Goal: Task Accomplishment & Management: Use online tool/utility

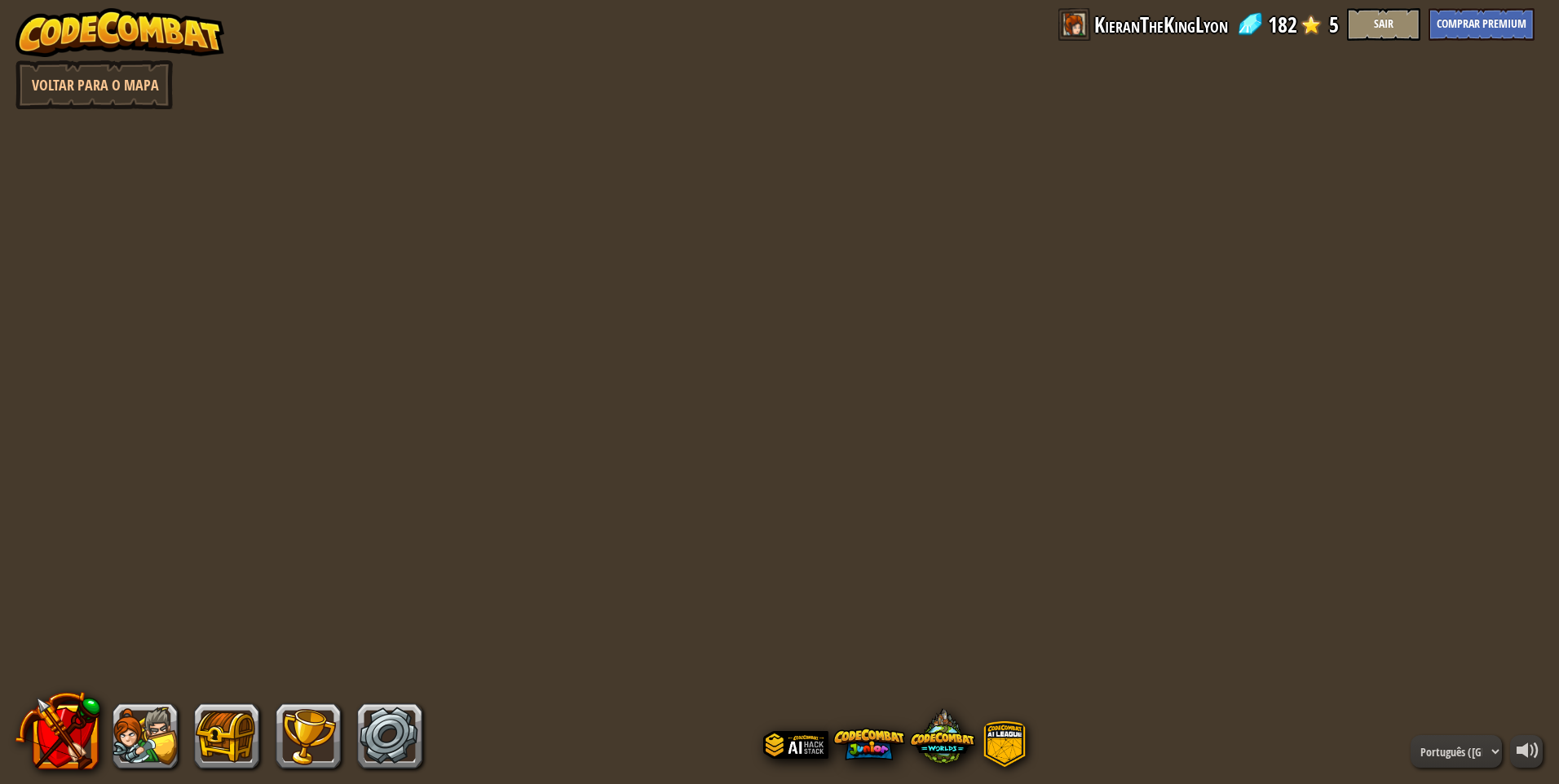
select select "pt-BR"
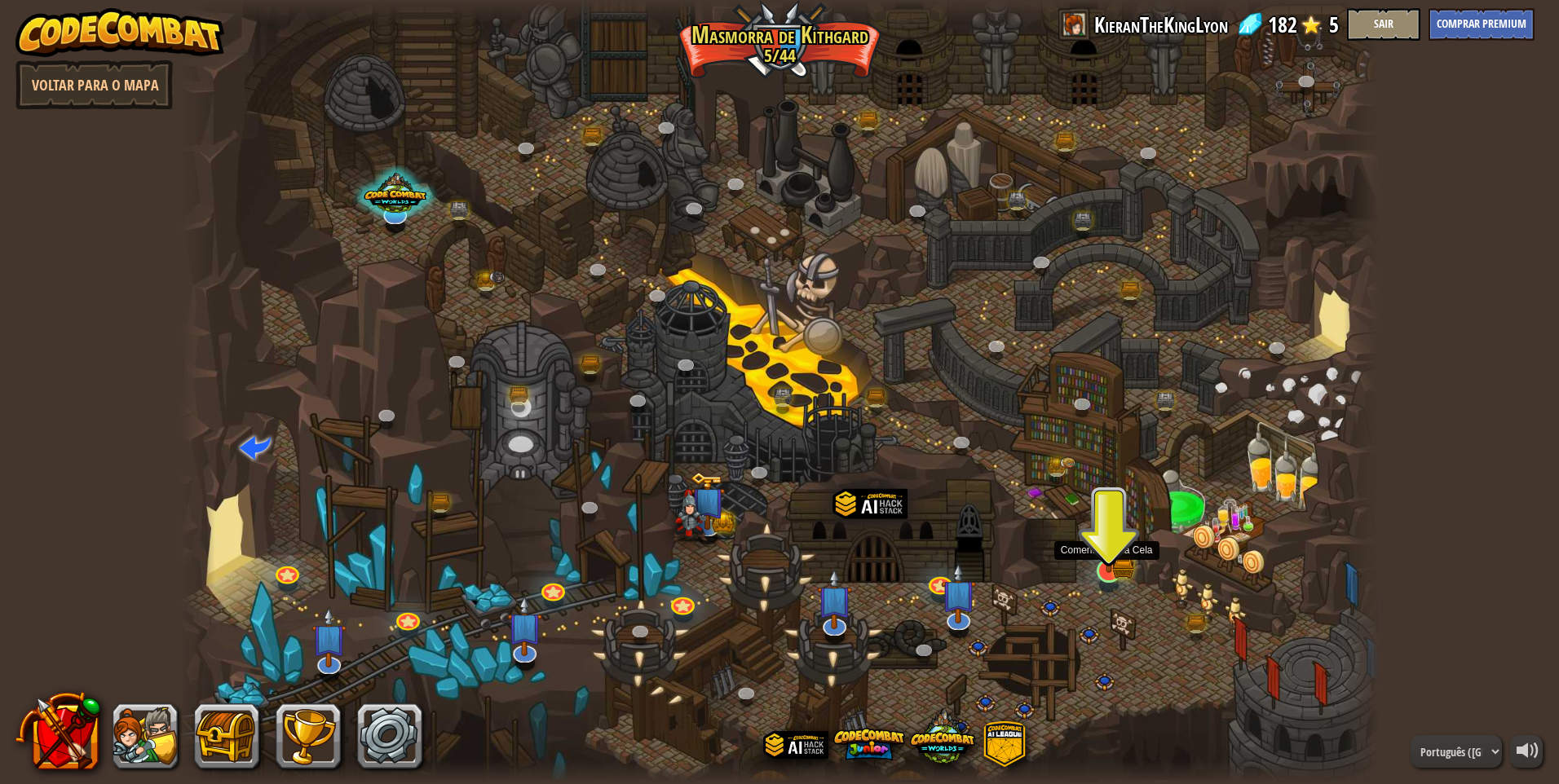
click at [1102, 572] on img at bounding box center [1108, 537] width 32 height 71
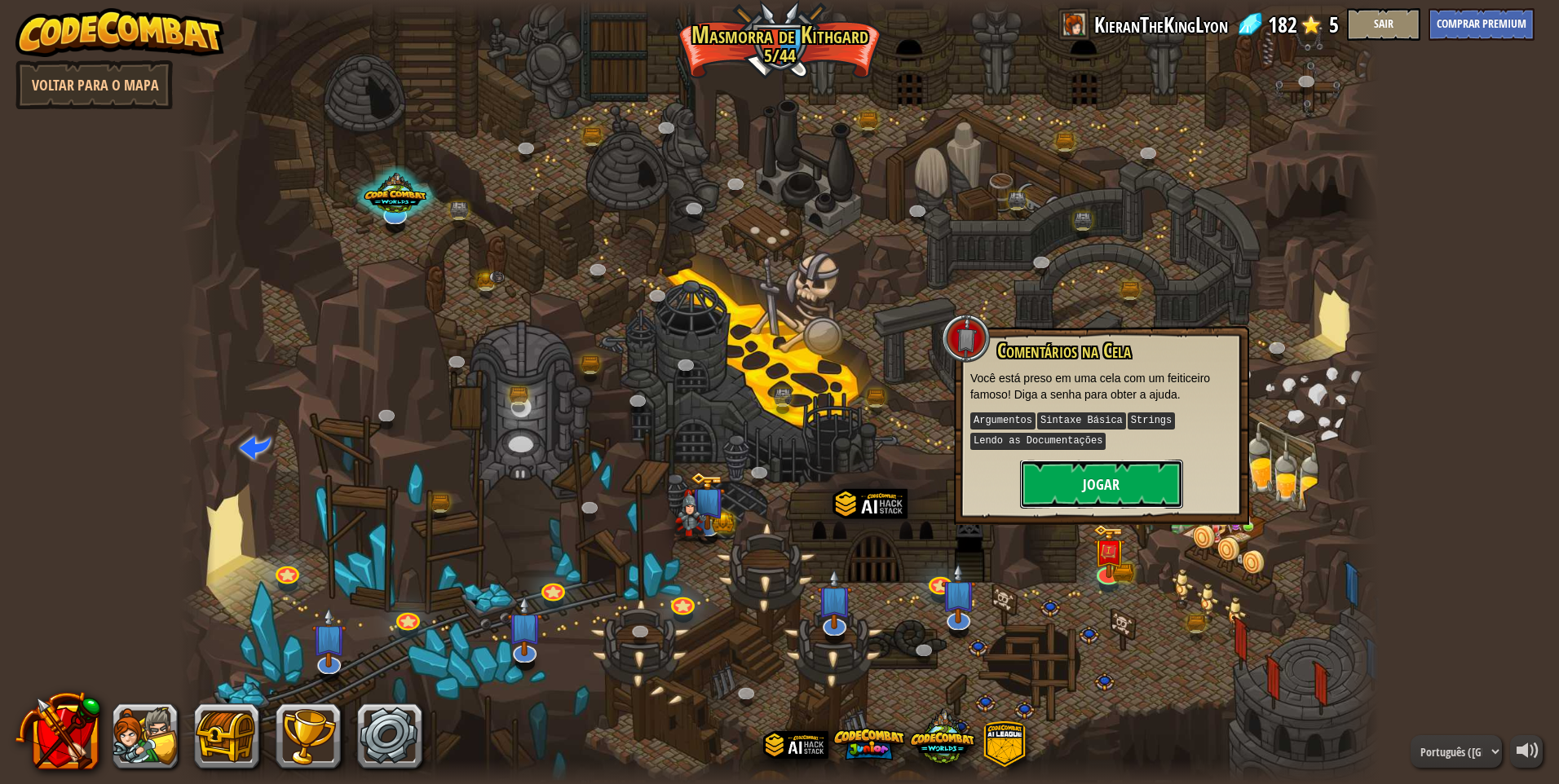
click at [1097, 471] on button "Jogar" at bounding box center [1102, 484] width 164 height 48
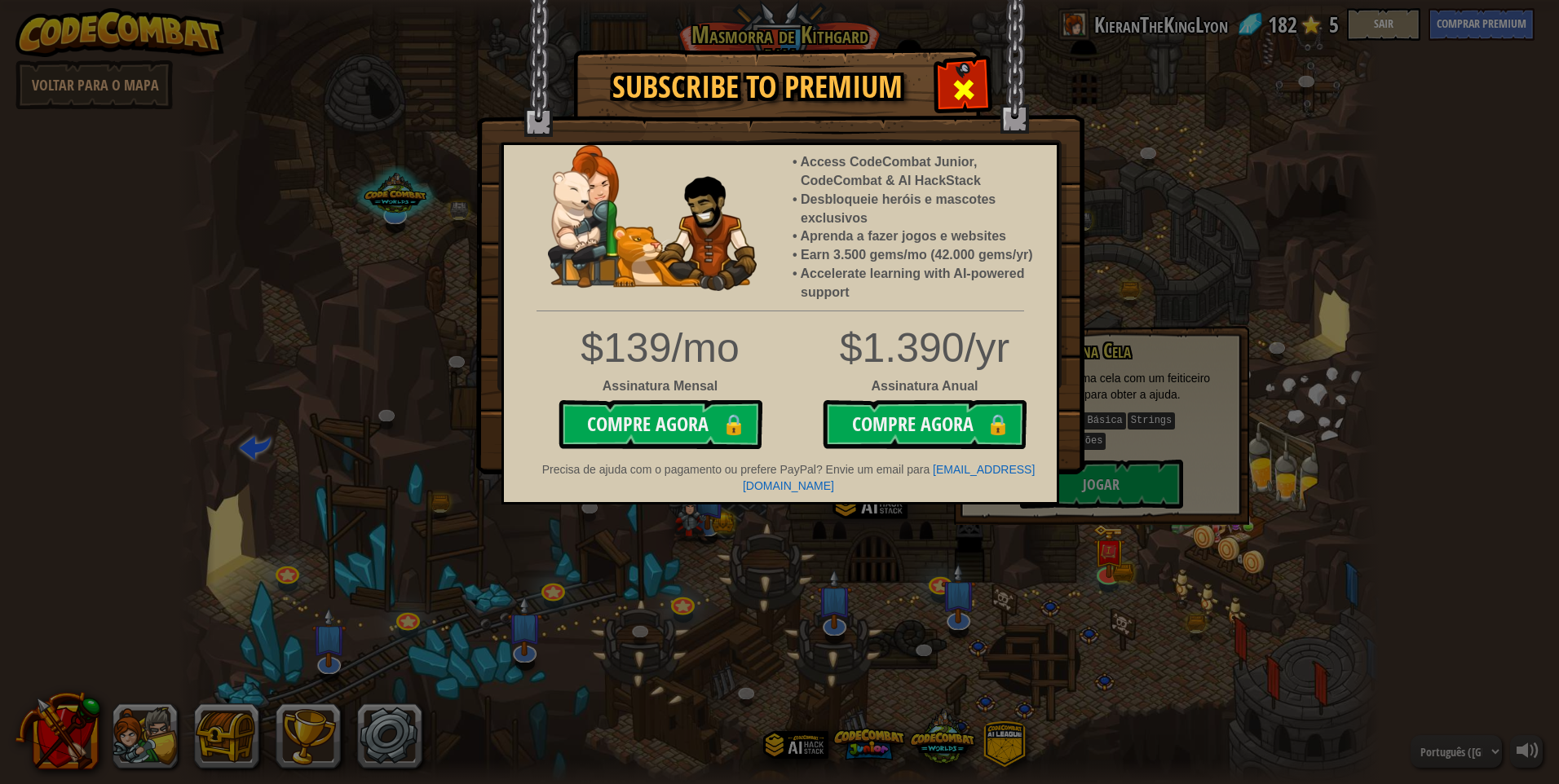
click at [956, 79] on span at bounding box center [963, 89] width 26 height 26
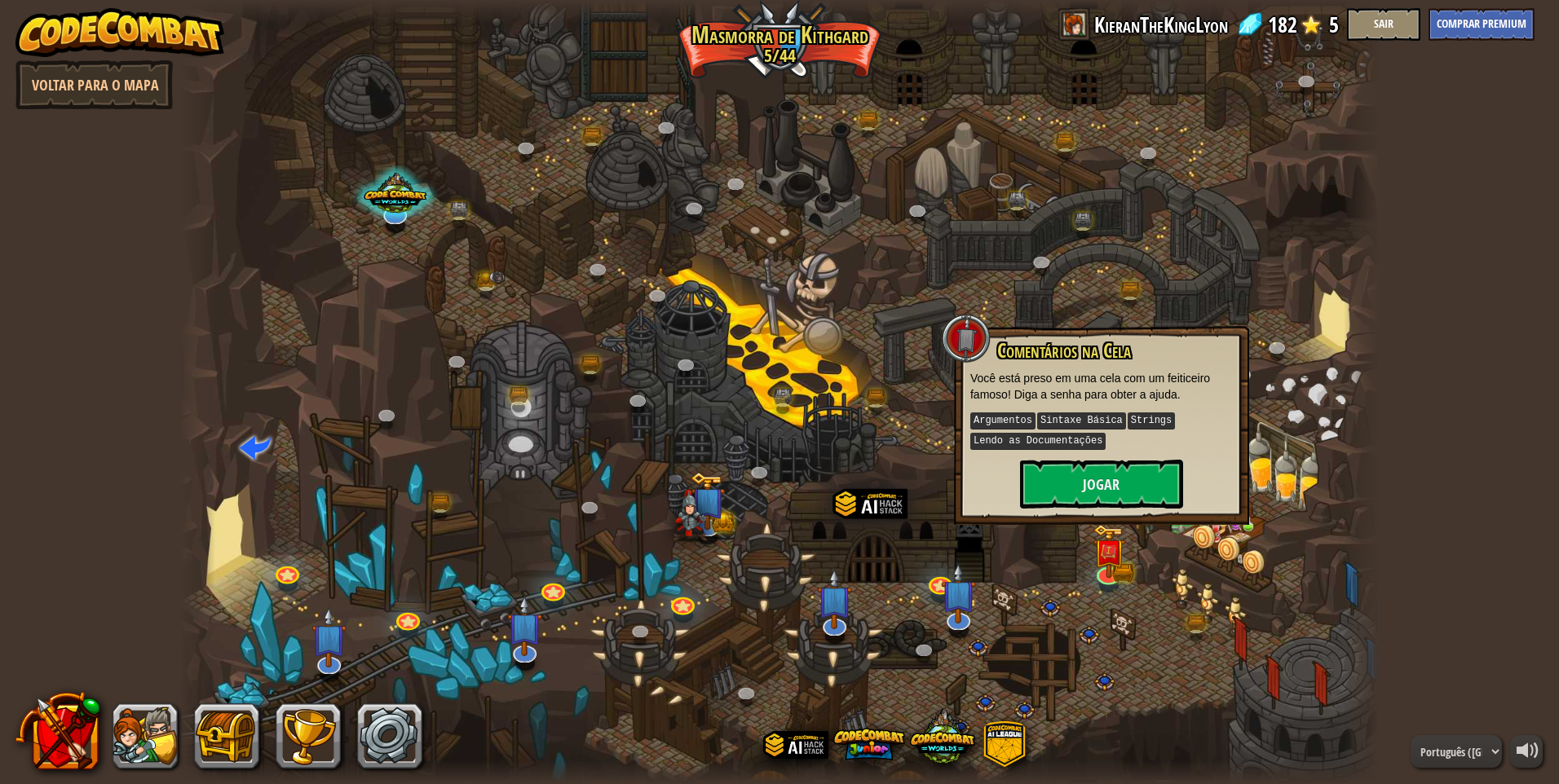
click at [948, 264] on div at bounding box center [780, 392] width 1200 height 784
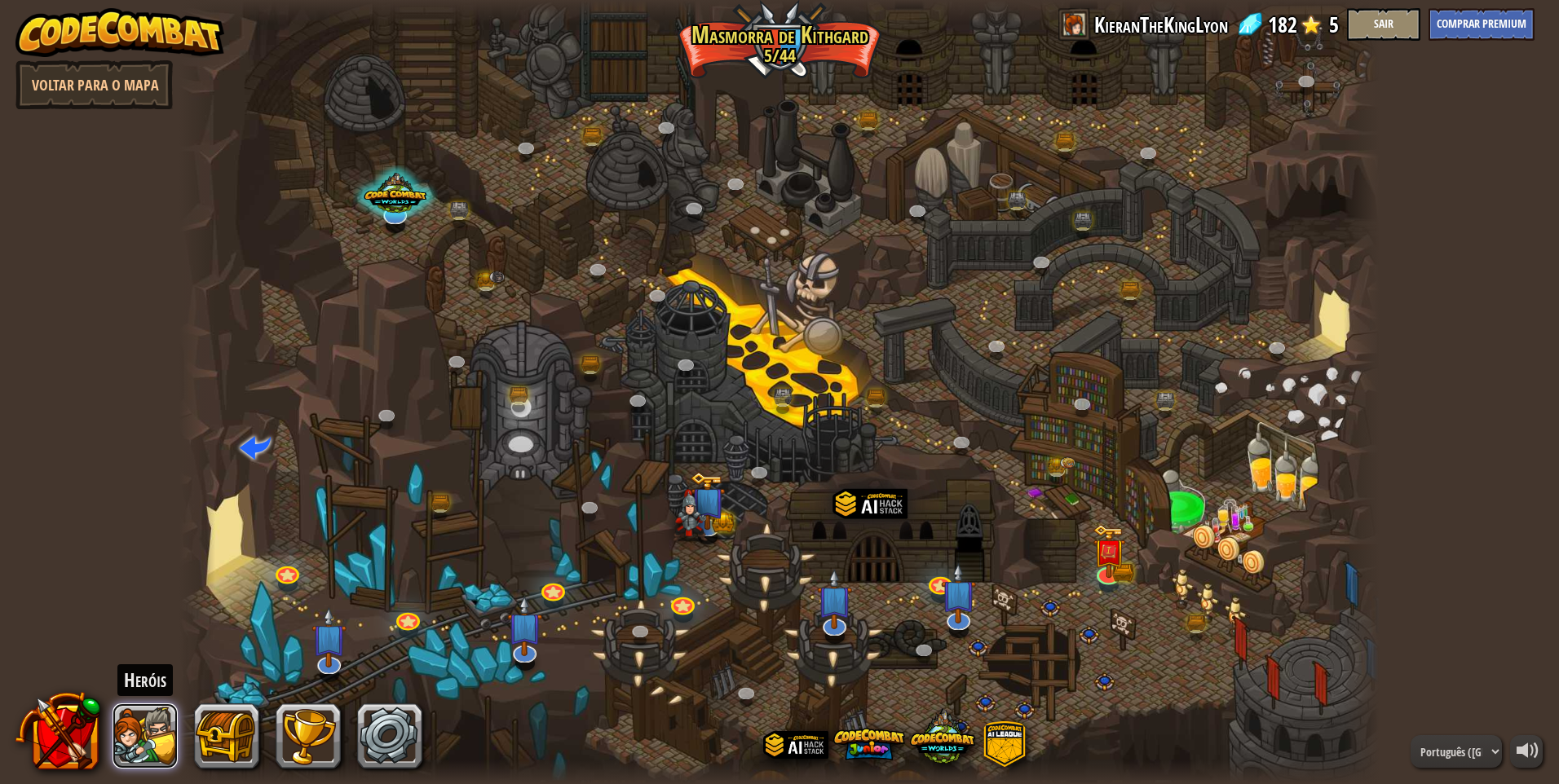
click at [147, 734] on button at bounding box center [144, 736] width 66 height 66
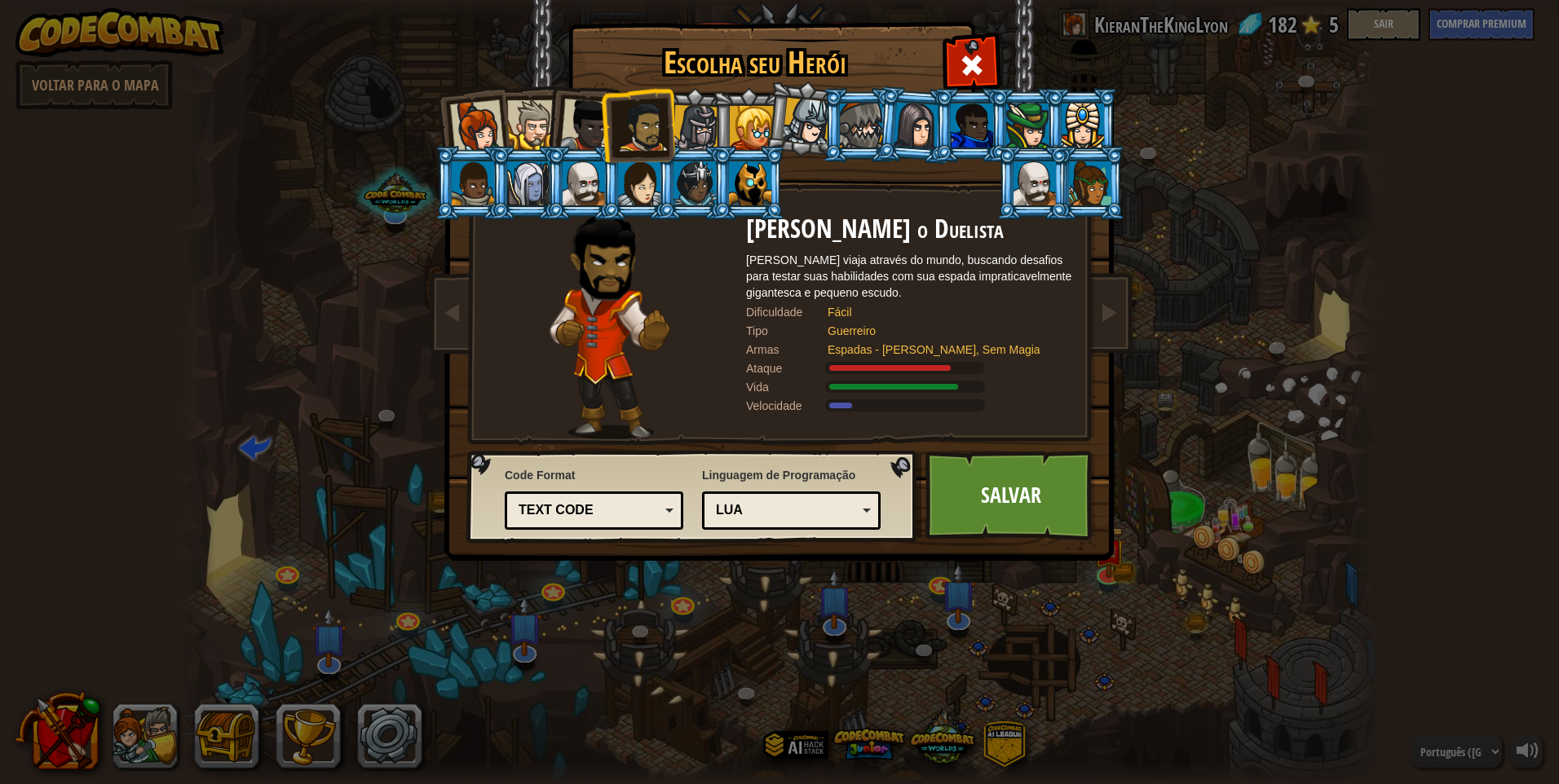
click at [821, 512] on div "Lua" at bounding box center [786, 510] width 141 height 19
click at [793, 128] on div at bounding box center [806, 122] width 48 height 48
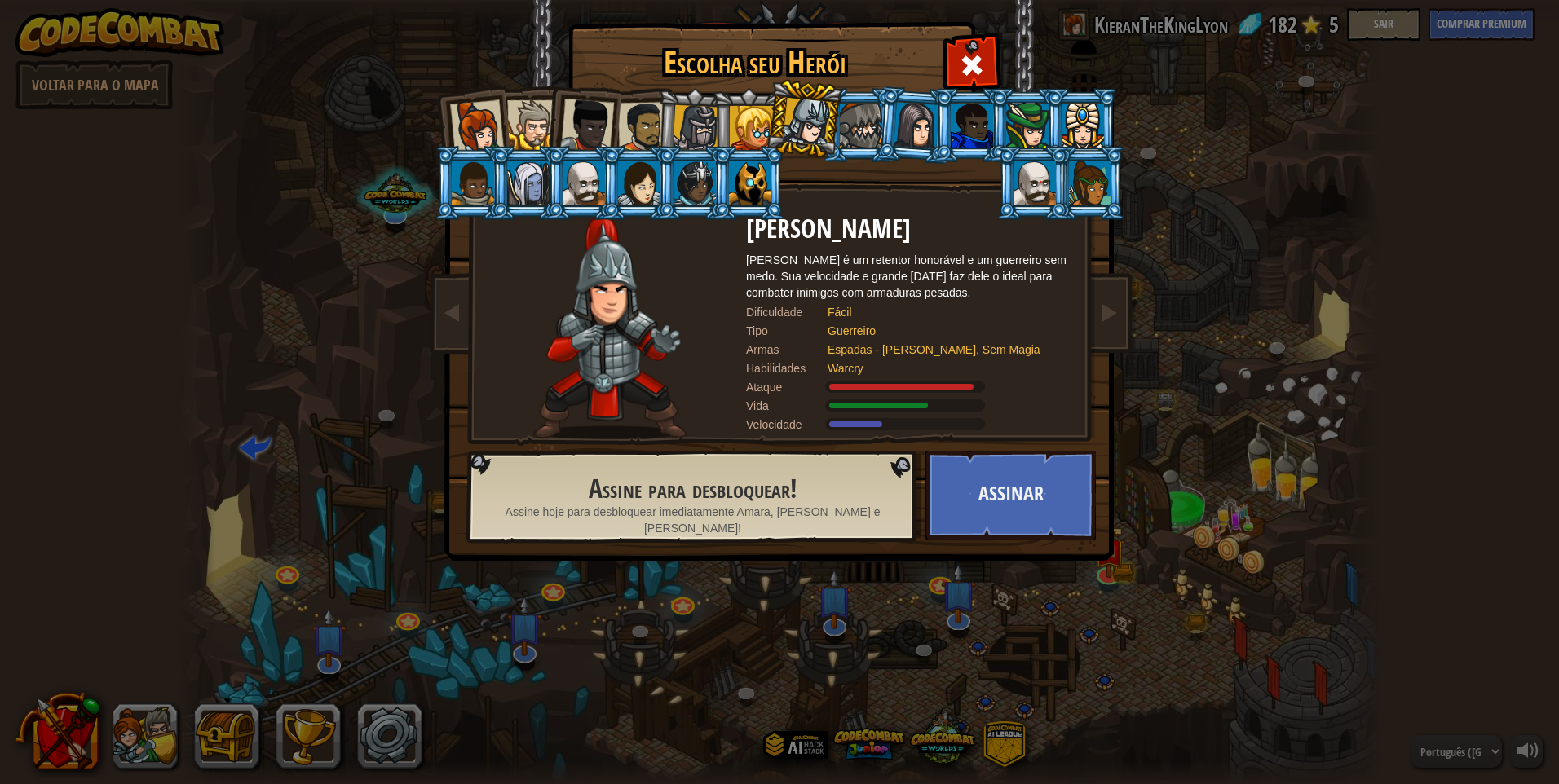
click at [592, 118] on div at bounding box center [587, 125] width 54 height 54
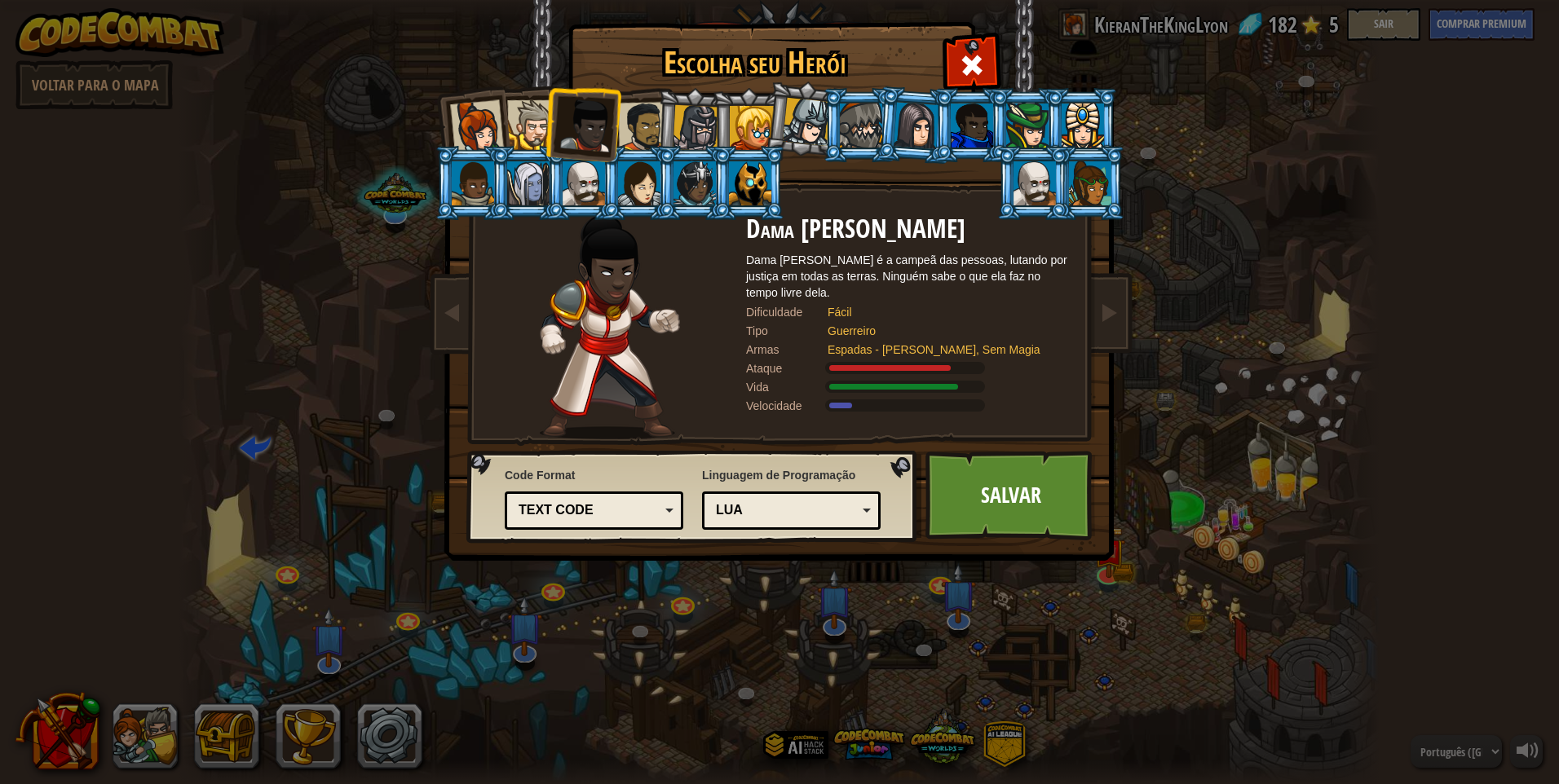
click at [655, 128] on div at bounding box center [643, 126] width 50 height 50
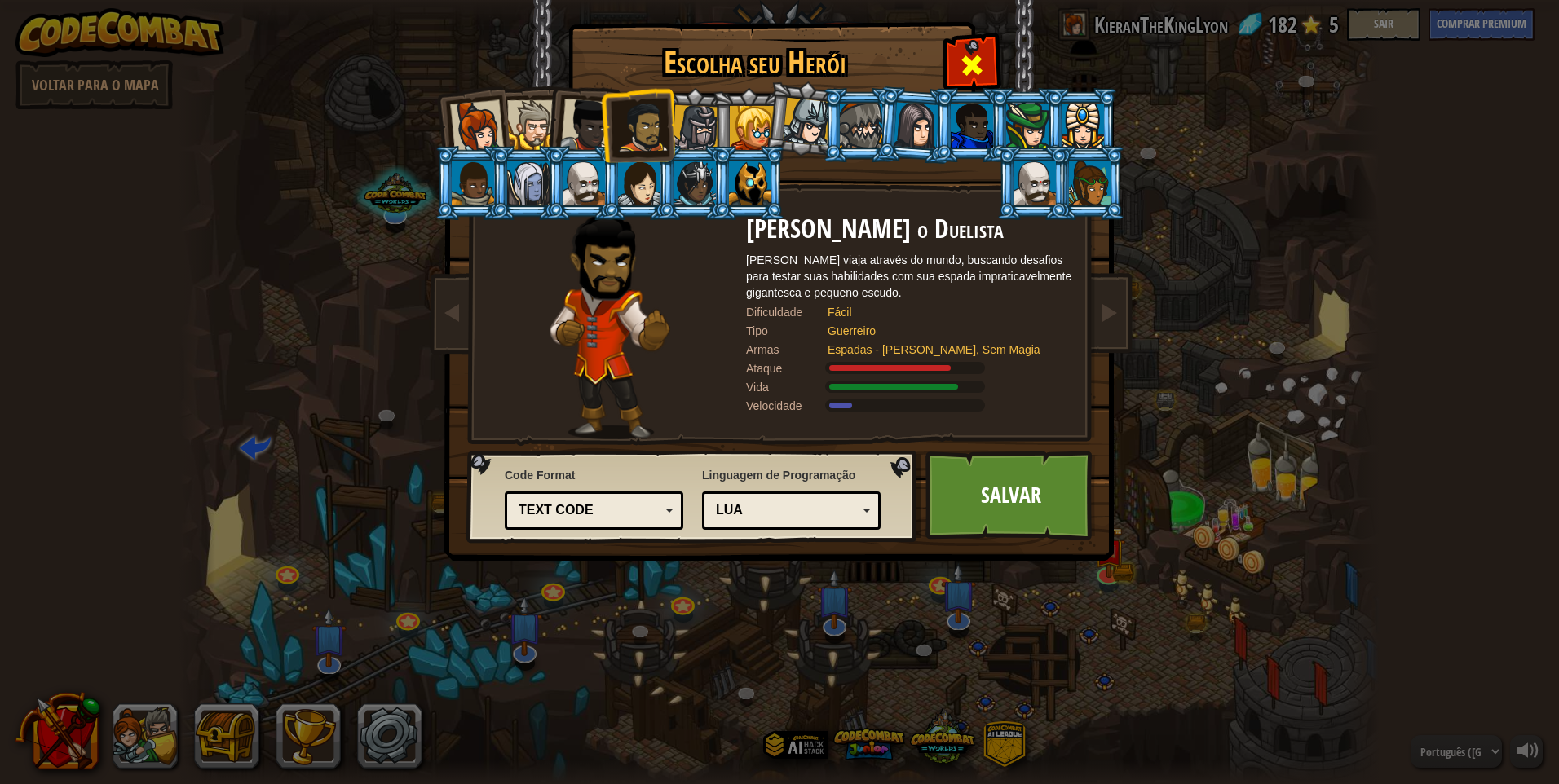
click at [984, 59] on div at bounding box center [972, 63] width 51 height 51
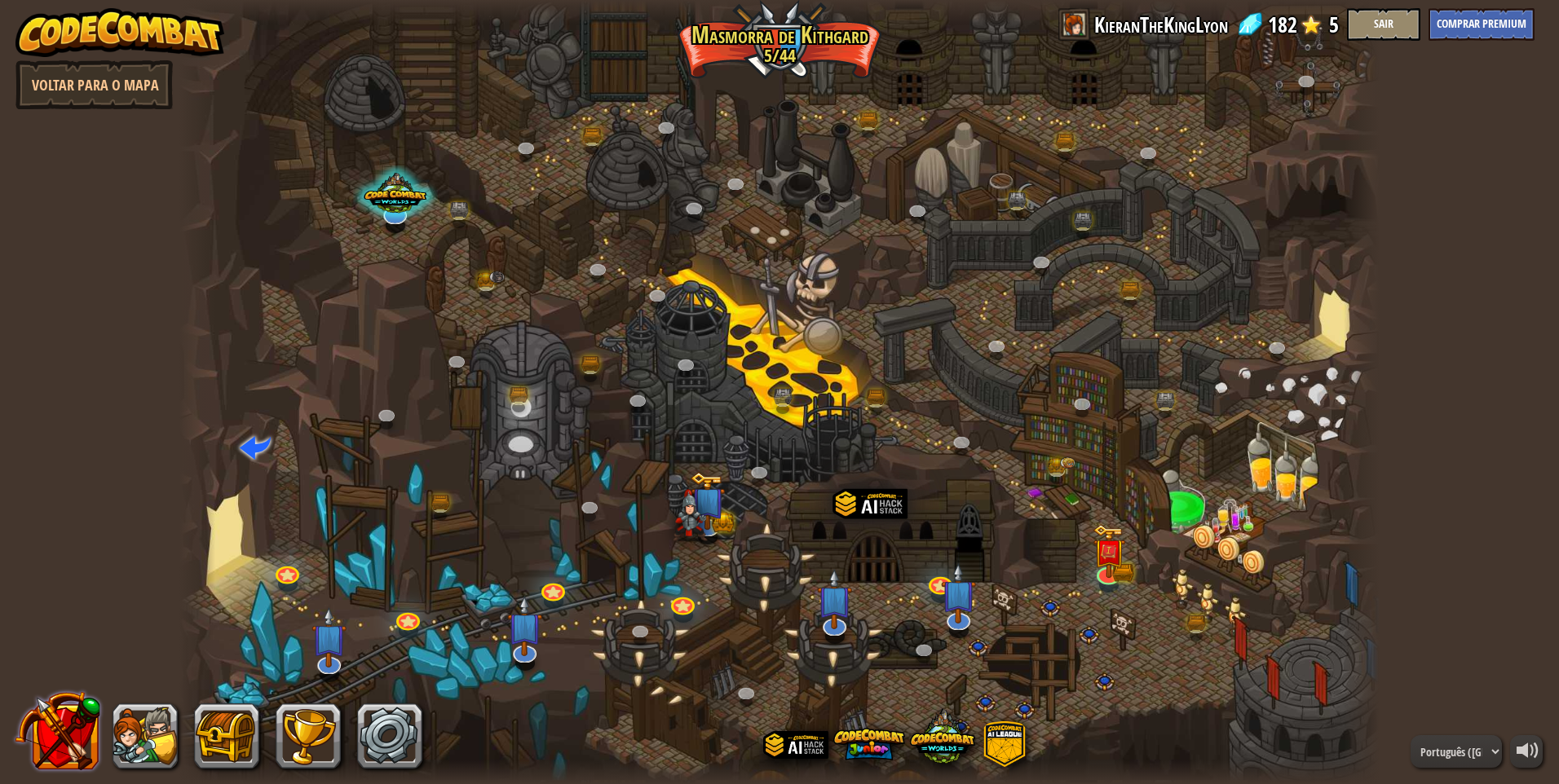
click at [87, 746] on button at bounding box center [57, 731] width 86 height 86
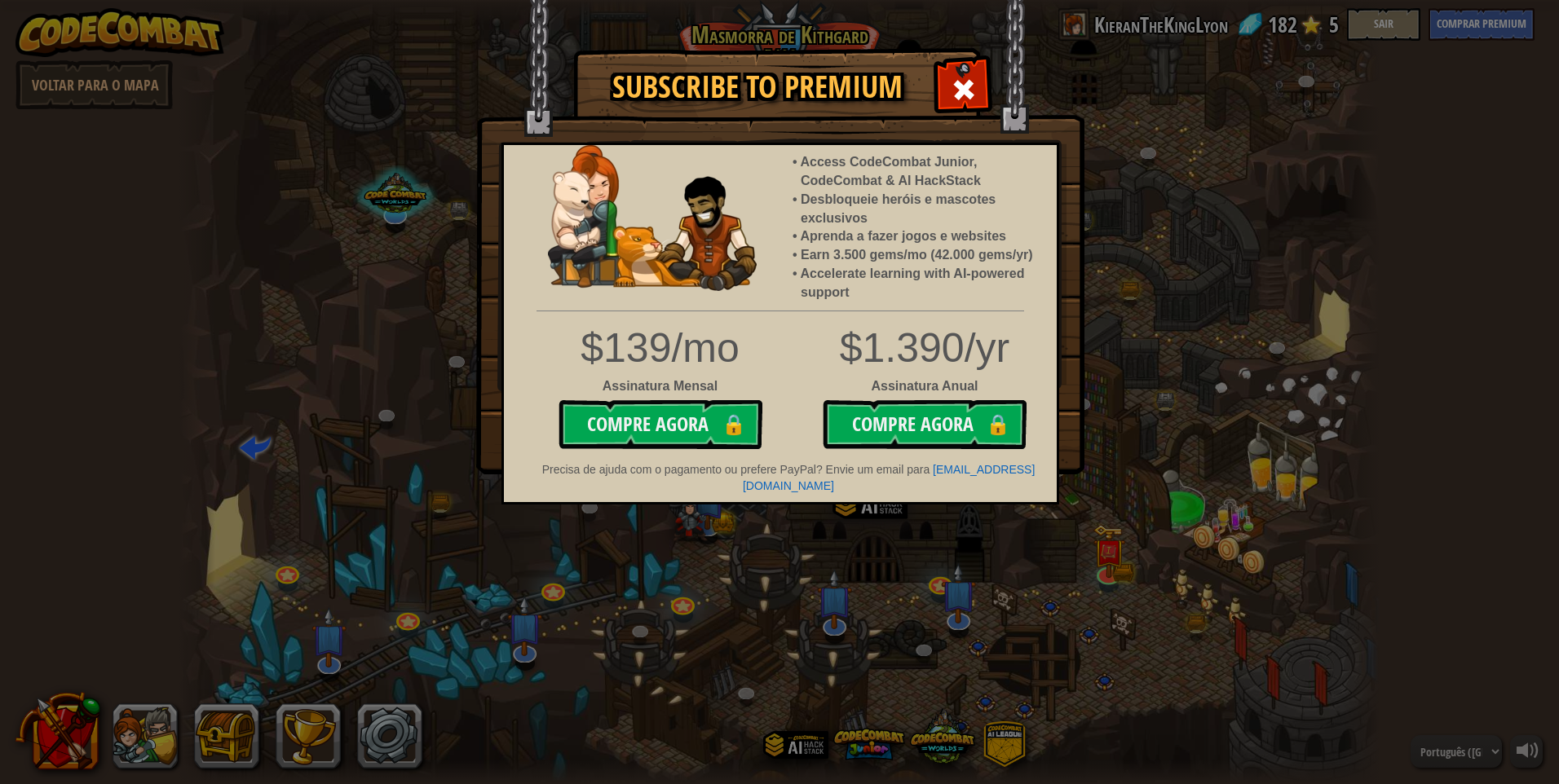
click at [958, 108] on div at bounding box center [963, 87] width 51 height 51
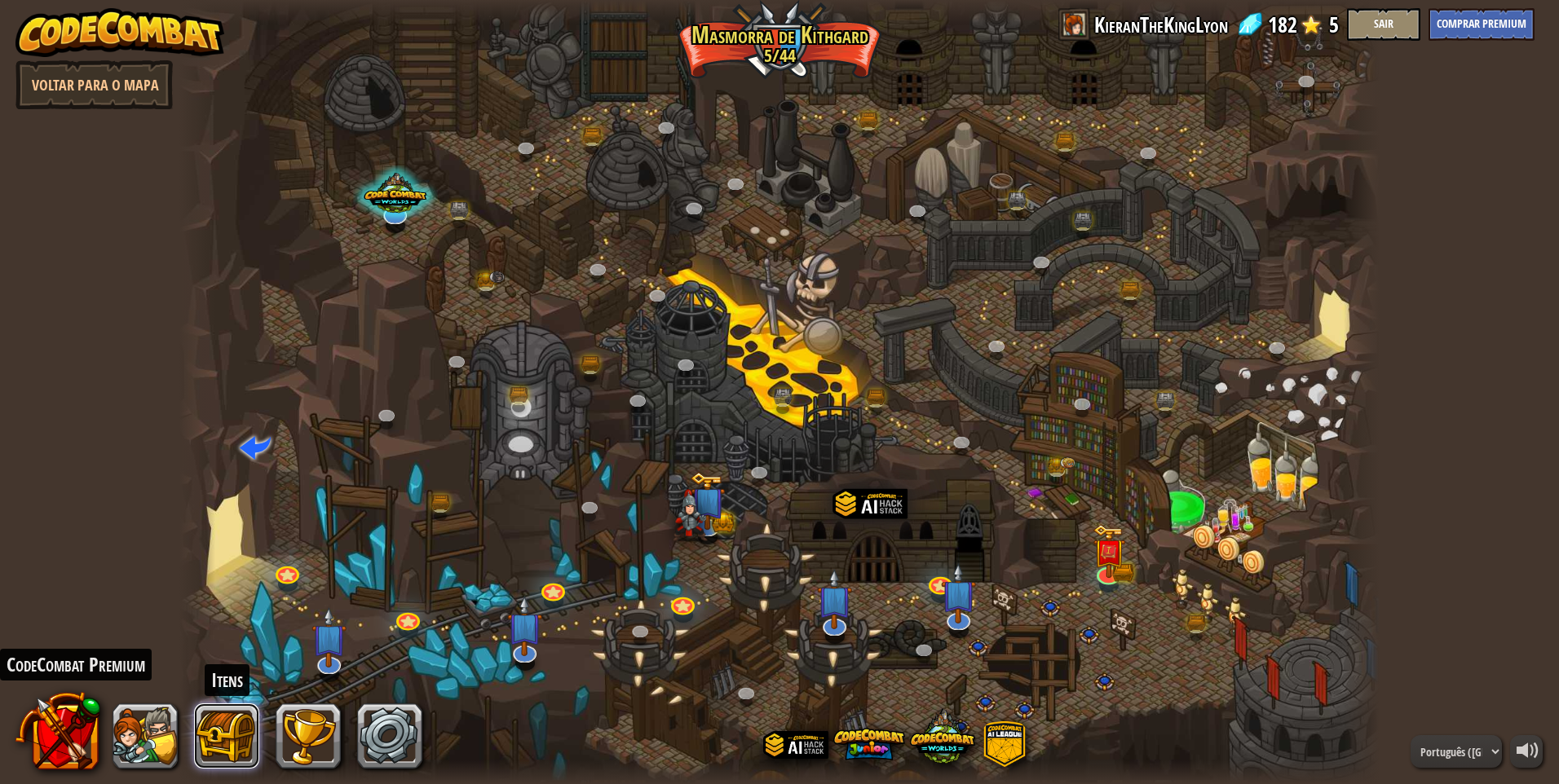
click at [216, 740] on button at bounding box center [226, 736] width 66 height 66
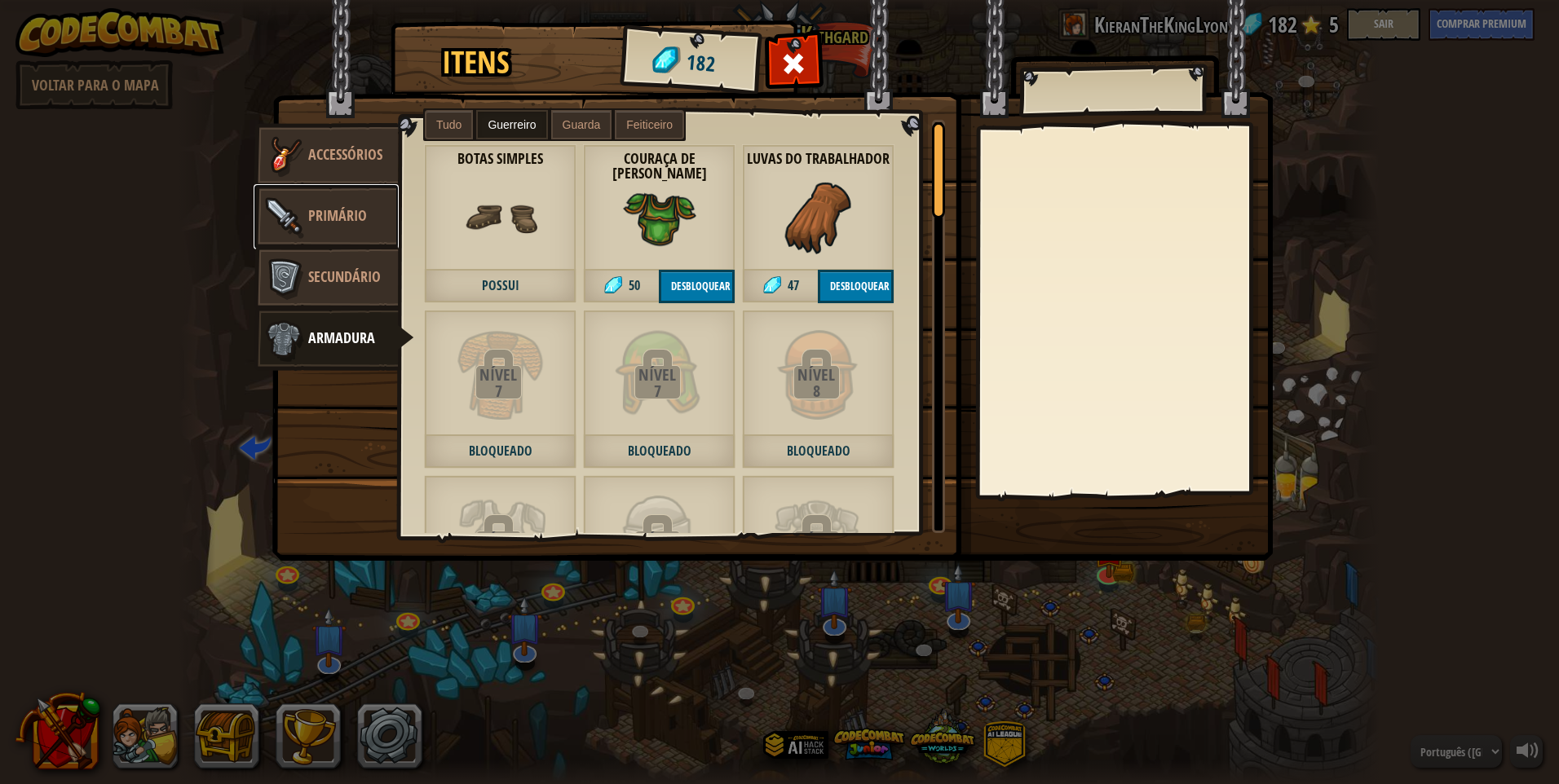
click at [349, 218] on span "Primário" at bounding box center [337, 215] width 59 height 20
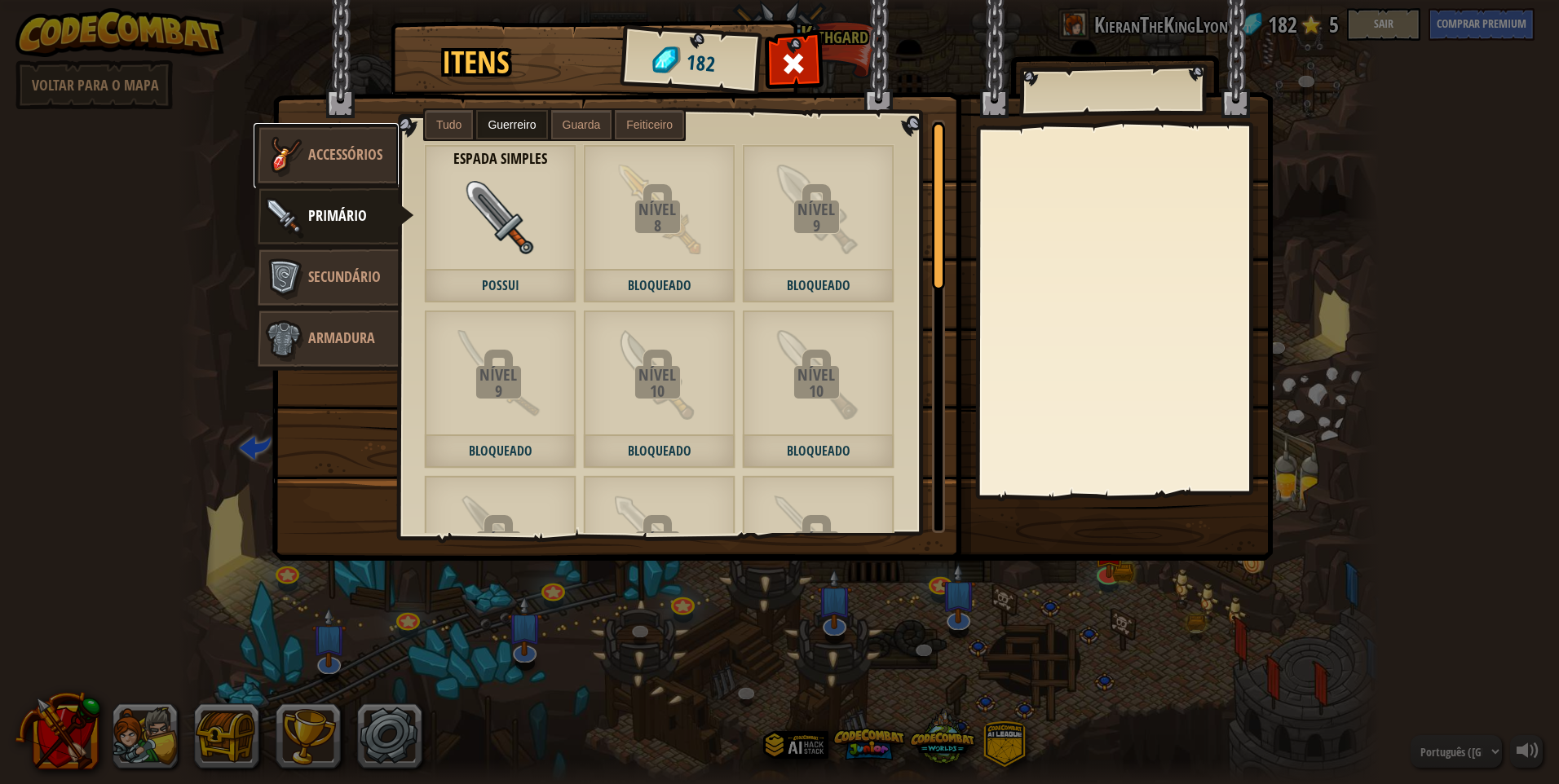
click at [324, 163] on span "Accessórios" at bounding box center [345, 154] width 74 height 20
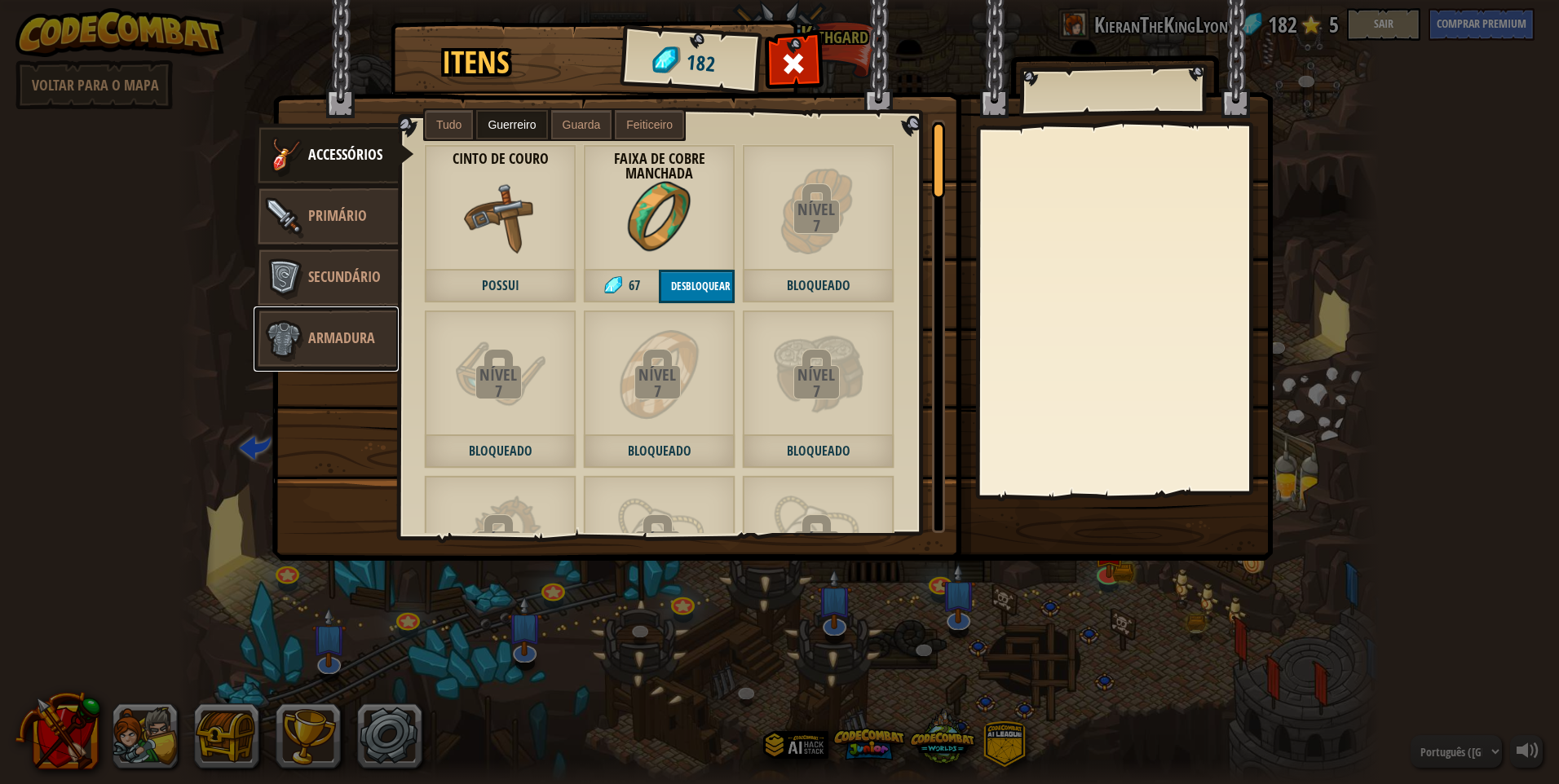
click at [333, 309] on link "Armadura" at bounding box center [326, 338] width 145 height 66
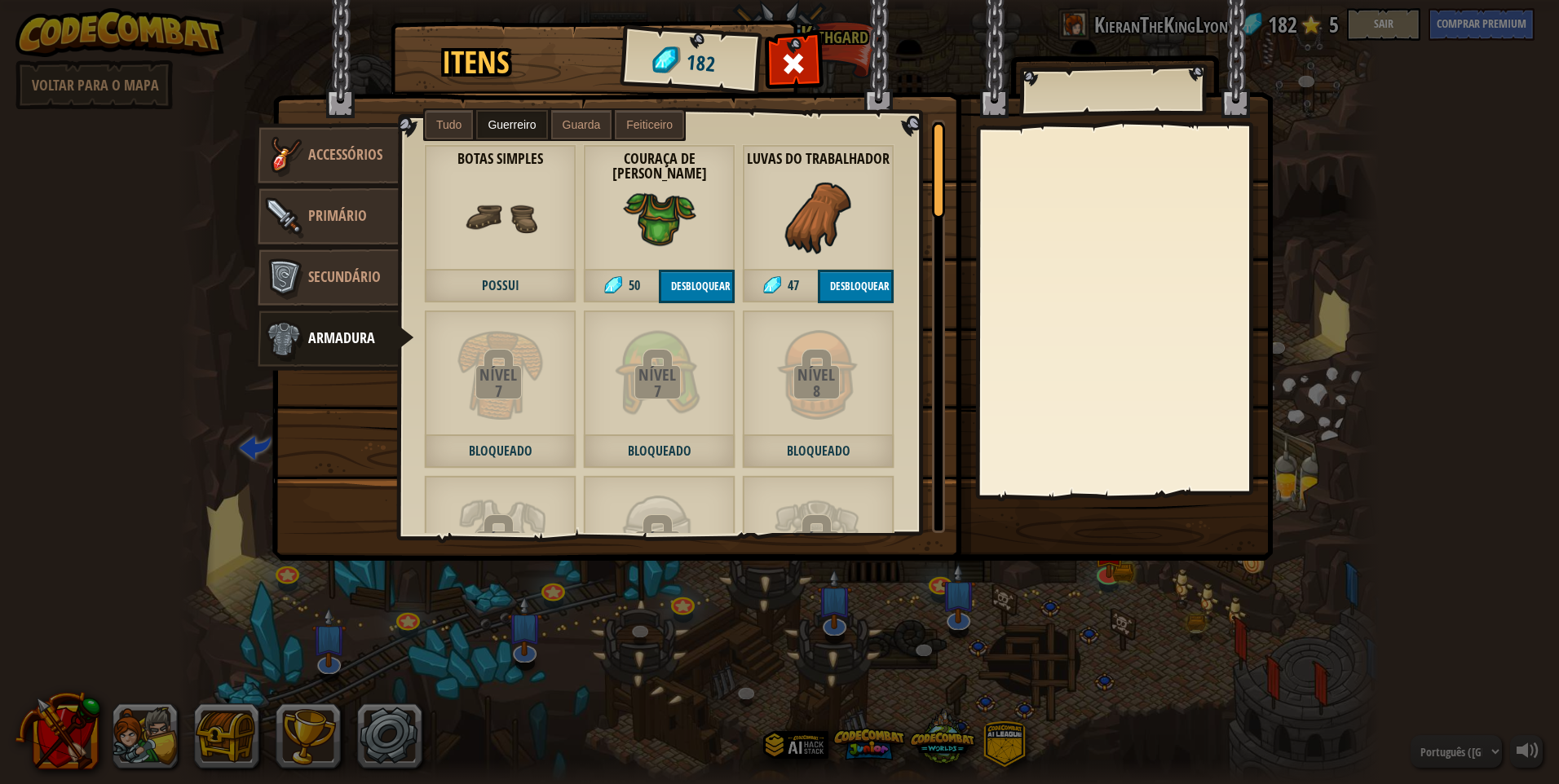
click at [796, 68] on span at bounding box center [794, 63] width 26 height 26
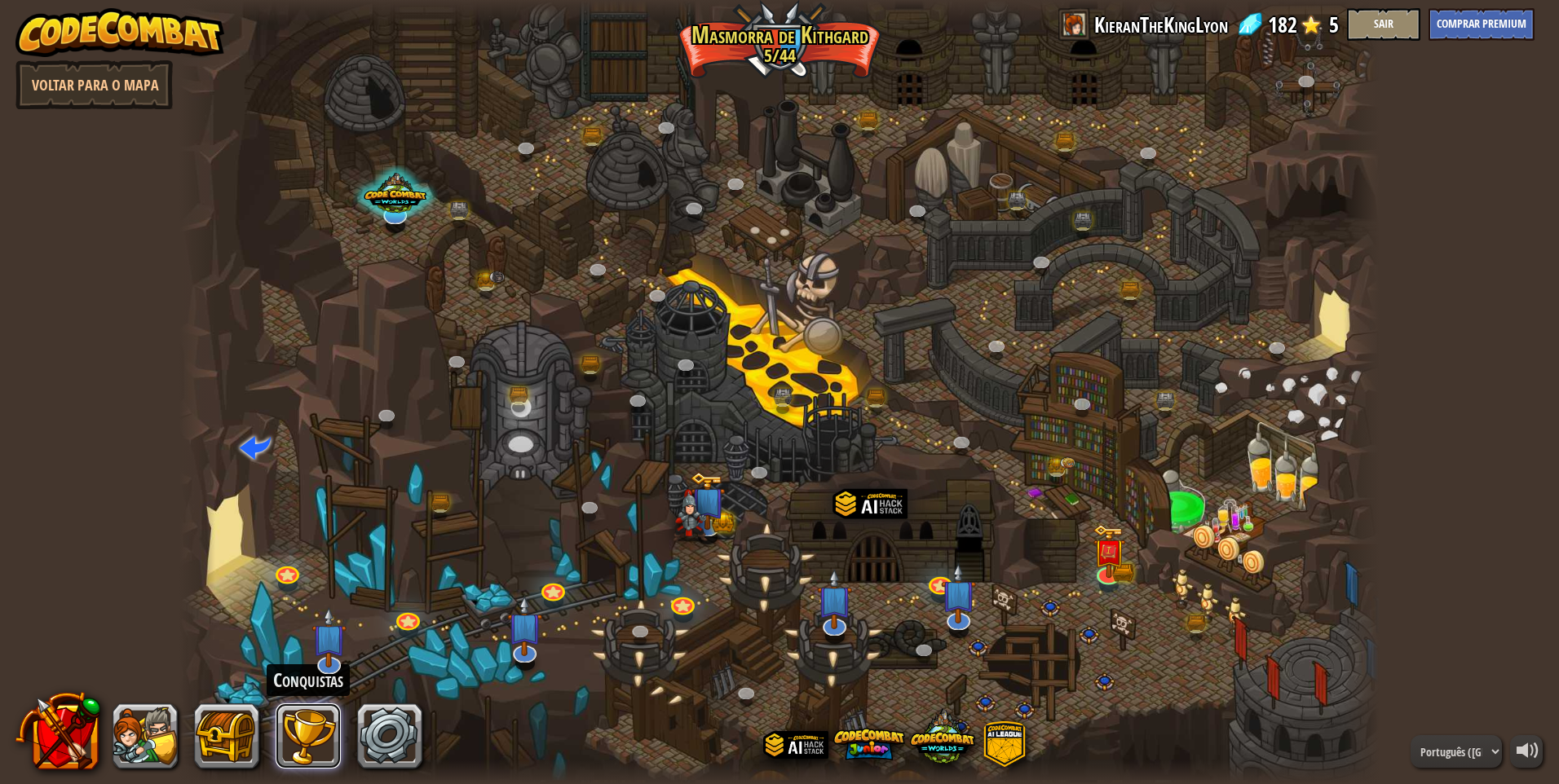
click at [309, 725] on button at bounding box center [308, 736] width 66 height 66
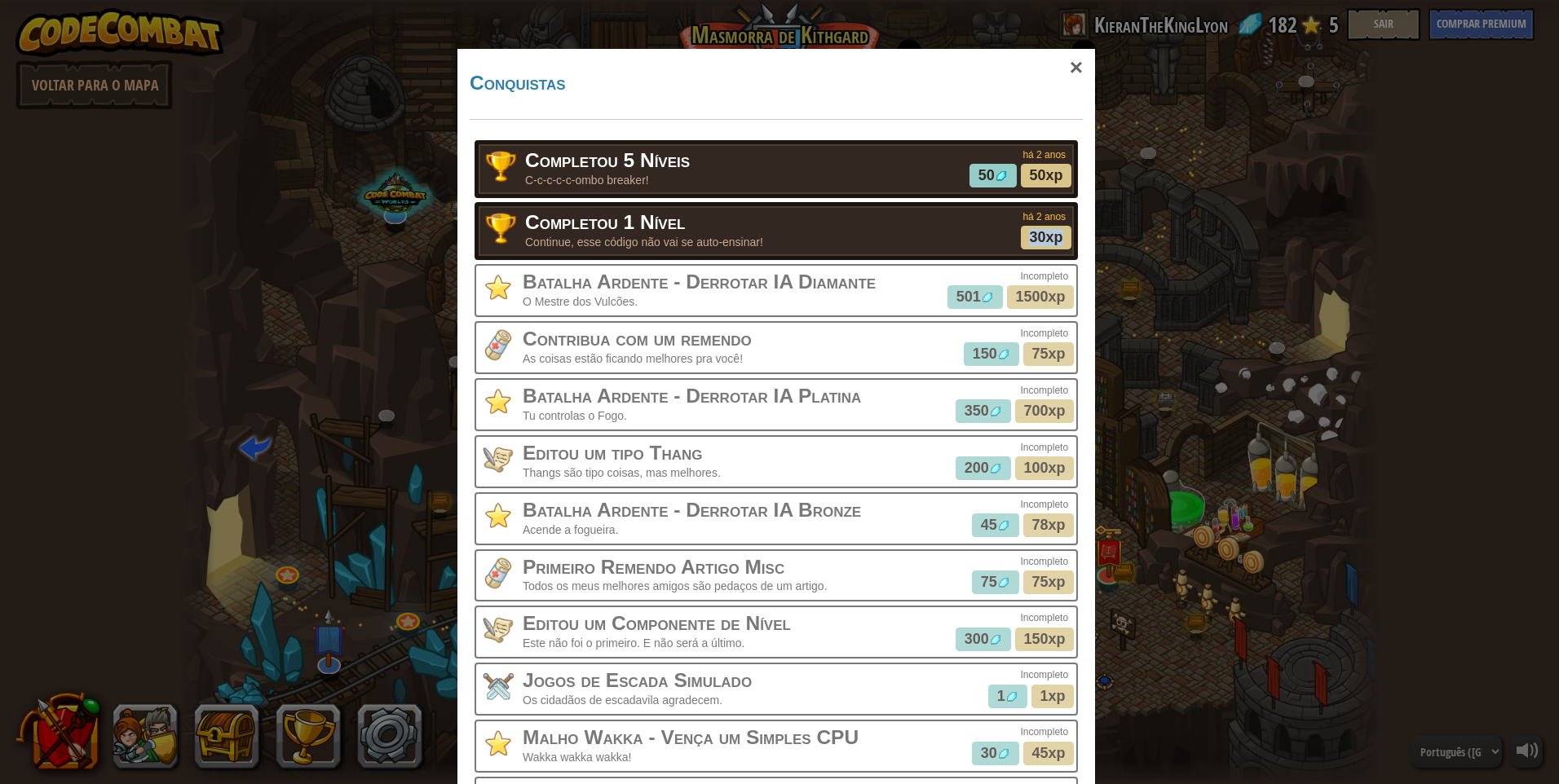
drag, startPoint x: 1016, startPoint y: 232, endPoint x: 1064, endPoint y: 242, distance: 49.0
click at [1064, 242] on span "30xp" at bounding box center [1047, 238] width 51 height 24
drag, startPoint x: 520, startPoint y: 283, endPoint x: 637, endPoint y: 301, distance: 118.4
click at [637, 301] on div "Batalha Ardente - Derrotar IA Diamante O Mestre dos Vulcões." at bounding box center [777, 290] width 597 height 47
drag, startPoint x: 637, startPoint y: 301, endPoint x: 810, endPoint y: 330, distance: 175.4
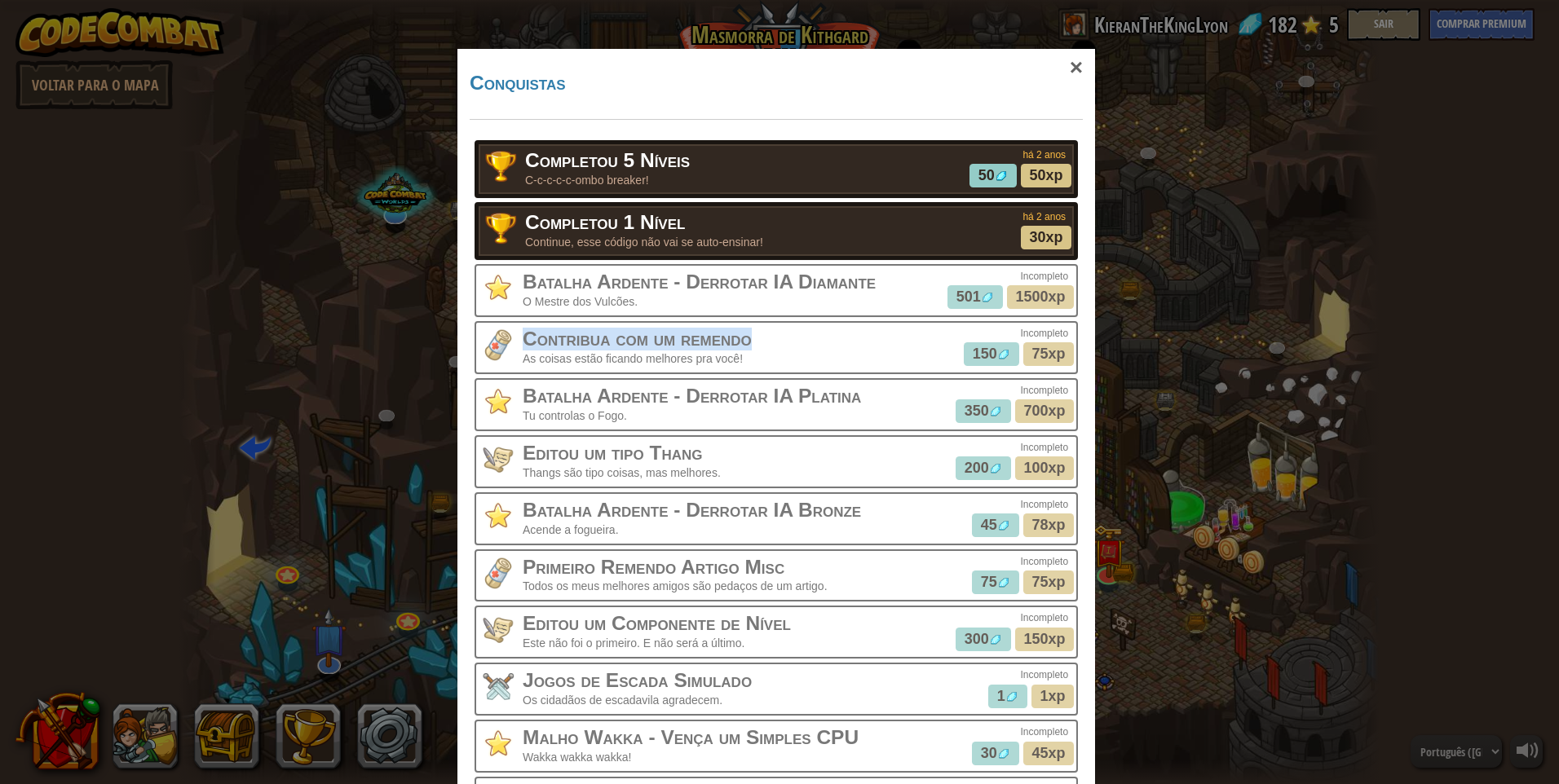
click at [810, 330] on h3 "Contribua com um remendo" at bounding box center [738, 339] width 430 height 22
drag, startPoint x: 810, startPoint y: 330, endPoint x: 507, endPoint y: 358, distance: 304.3
click at [507, 358] on div "Contribua com um remendo As coisas estão ficando melhores pra você!" at bounding box center [777, 347] width 597 height 47
click at [507, 358] on img at bounding box center [498, 345] width 32 height 32
click at [511, 359] on div "Contribua com um remendo As coisas estão ficando melhores pra você!" at bounding box center [777, 347] width 597 height 47
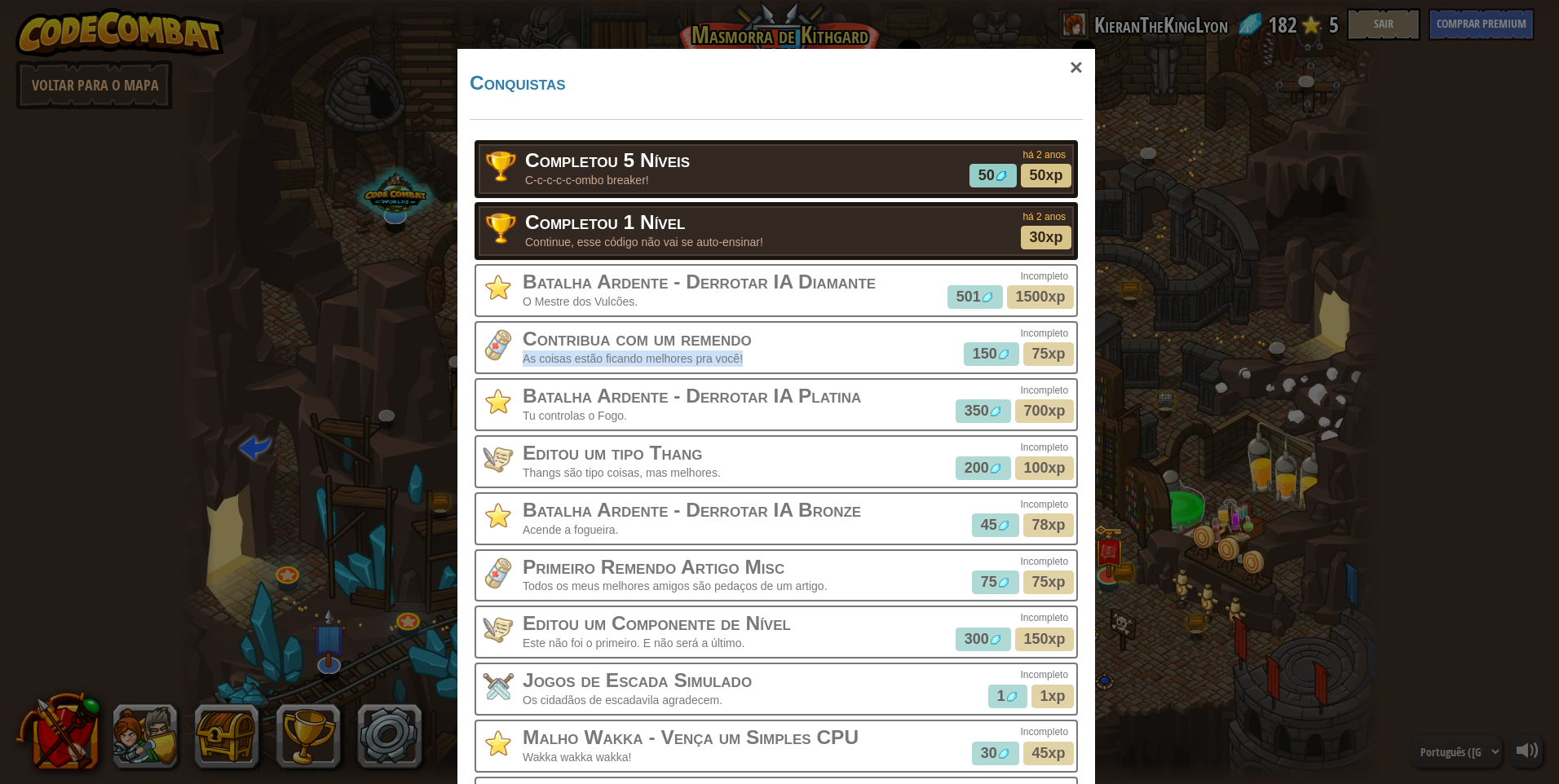
drag, startPoint x: 513, startPoint y: 358, endPoint x: 753, endPoint y: 356, distance: 240.0
click at [753, 356] on div "Contribua com um remendo As coisas estão ficando melhores pra você!" at bounding box center [777, 347] width 597 height 47
click at [751, 357] on p "As coisas estão ficando melhores pra você!" at bounding box center [738, 358] width 430 height 16
click at [749, 360] on p "As coisas estão ficando melhores pra você!" at bounding box center [738, 358] width 430 height 16
drag, startPoint x: 746, startPoint y: 359, endPoint x: 510, endPoint y: 342, distance: 236.6
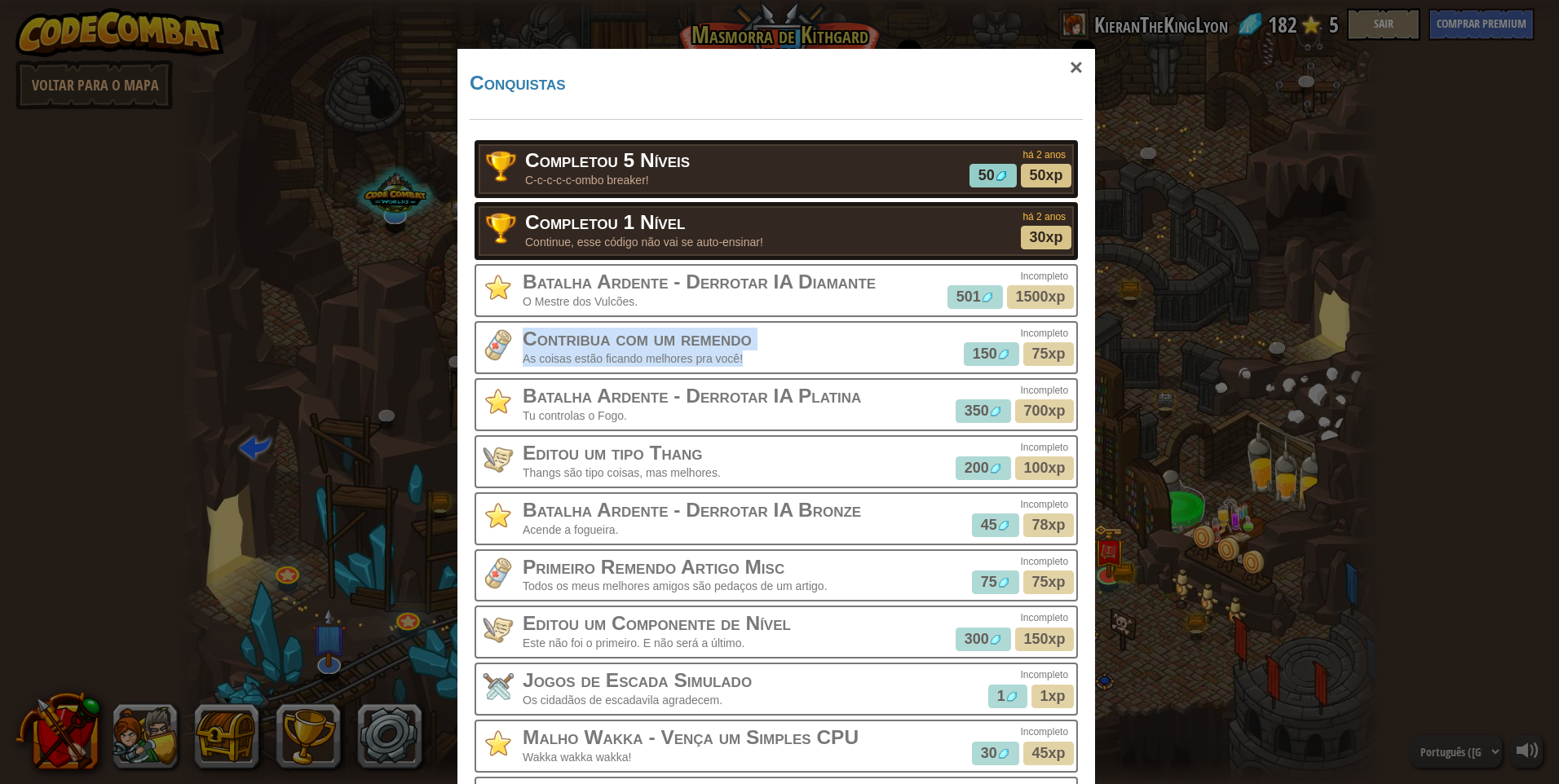
click at [510, 342] on div "Contribua com um remendo As coisas estão ficando melhores pra você!" at bounding box center [777, 347] width 597 height 47
drag, startPoint x: 510, startPoint y: 342, endPoint x: 488, endPoint y: 354, distance: 25.1
click at [488, 354] on img at bounding box center [498, 345] width 32 height 32
click at [1068, 76] on div "×" at bounding box center [1075, 67] width 37 height 48
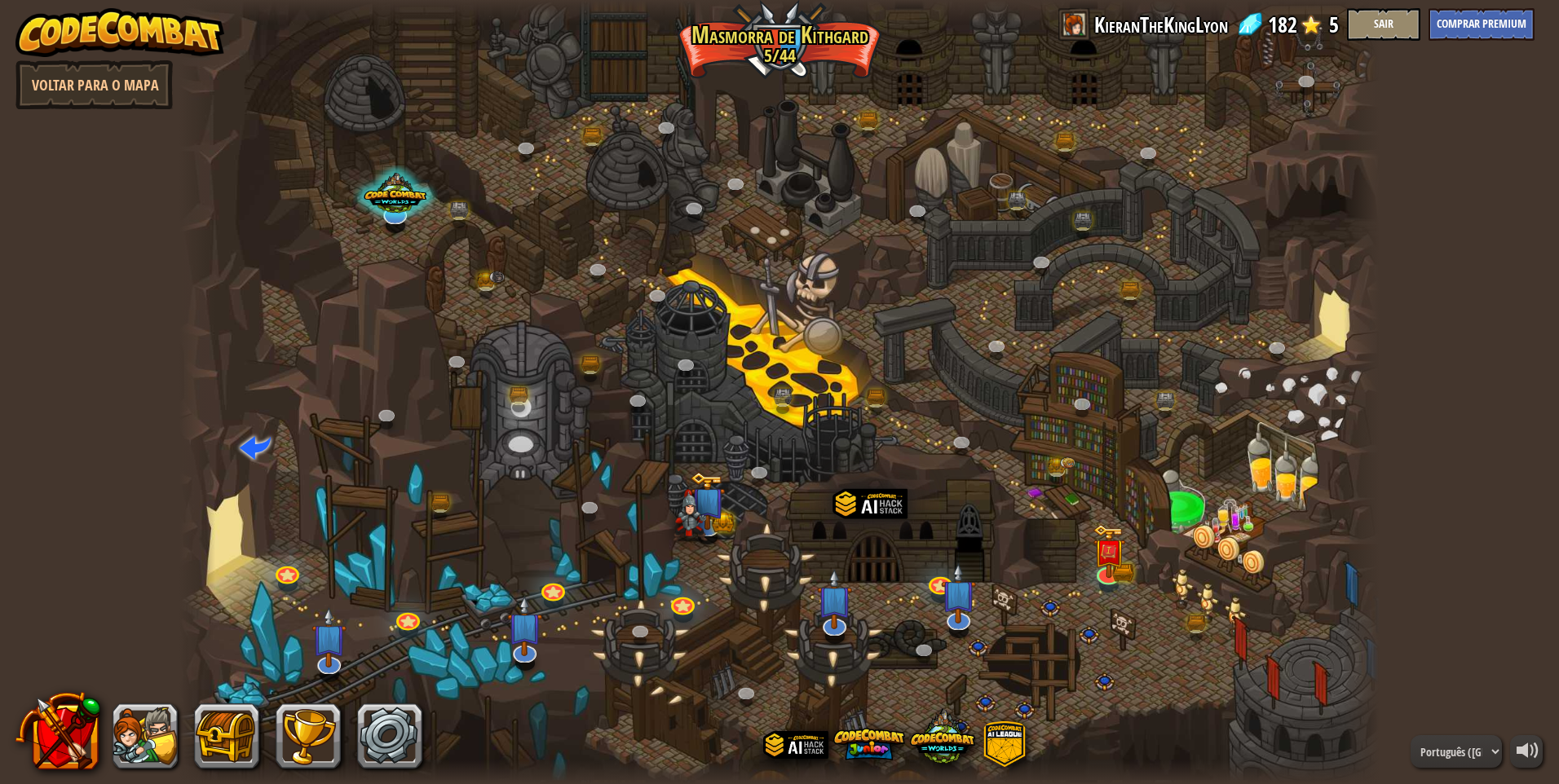
click at [978, 653] on div at bounding box center [780, 392] width 1200 height 784
click at [516, 655] on link at bounding box center [523, 647] width 32 height 32
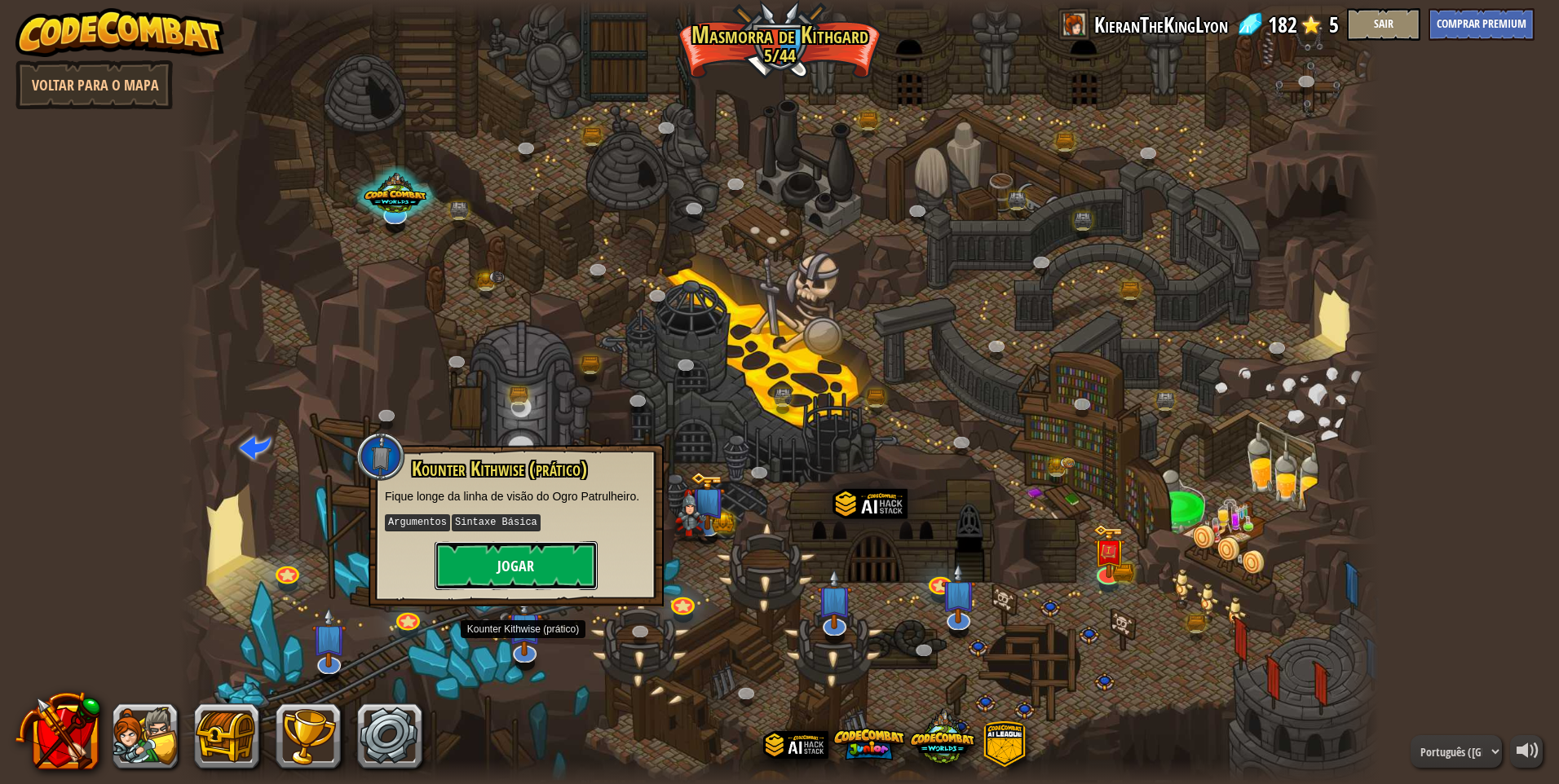
click at [530, 567] on button "Jogar" at bounding box center [516, 564] width 164 height 48
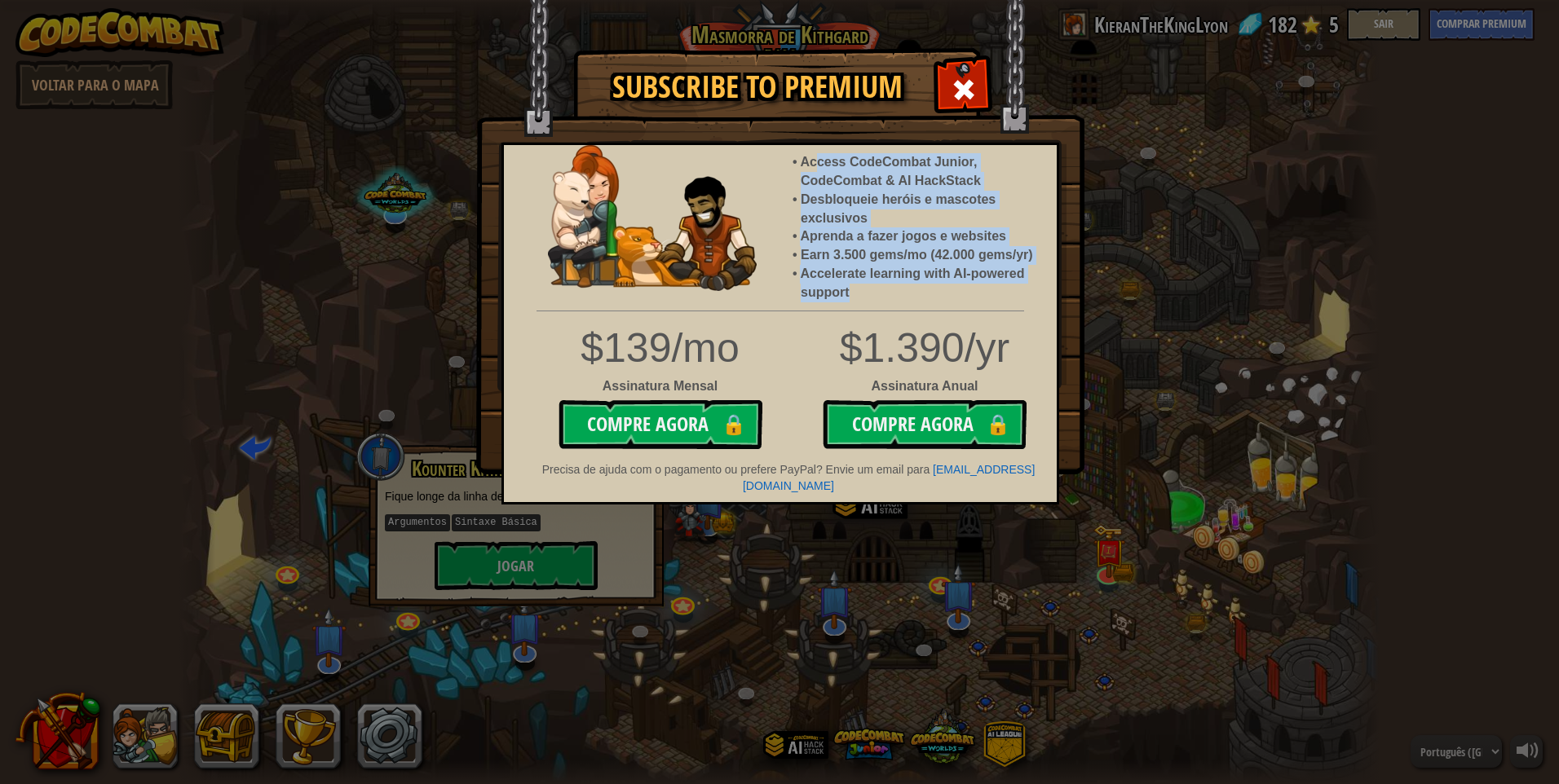
drag, startPoint x: 821, startPoint y: 157, endPoint x: 860, endPoint y: 294, distance: 142.4
click at [860, 294] on ul "Access CodeCombat Junior, CodeCombat & AI HackStack Desbloqueie heróis e mascot…" at bounding box center [925, 227] width 264 height 149
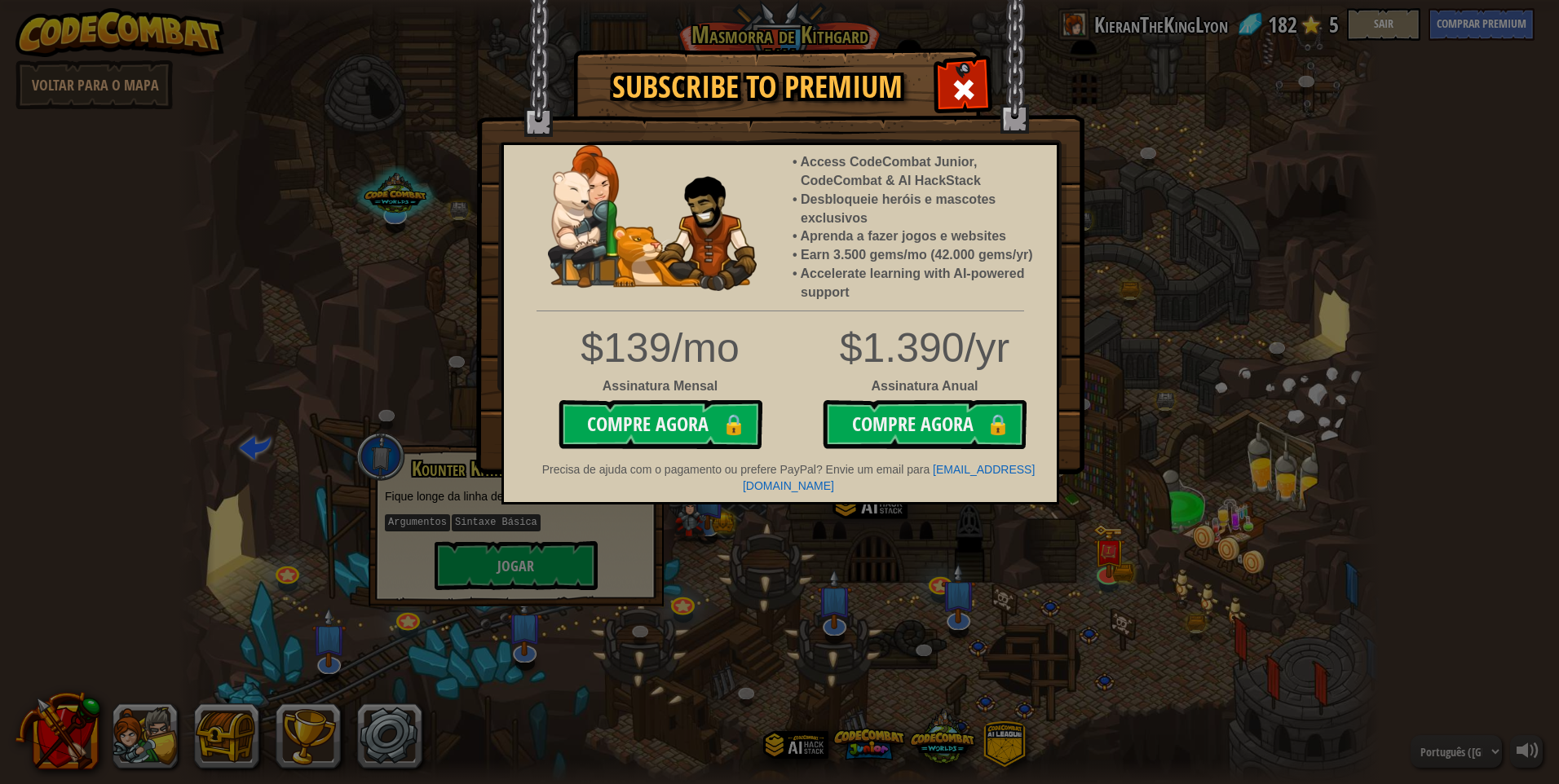
drag, startPoint x: 860, startPoint y: 294, endPoint x: 974, endPoint y: 89, distance: 234.6
click at [974, 89] on span at bounding box center [963, 89] width 26 height 26
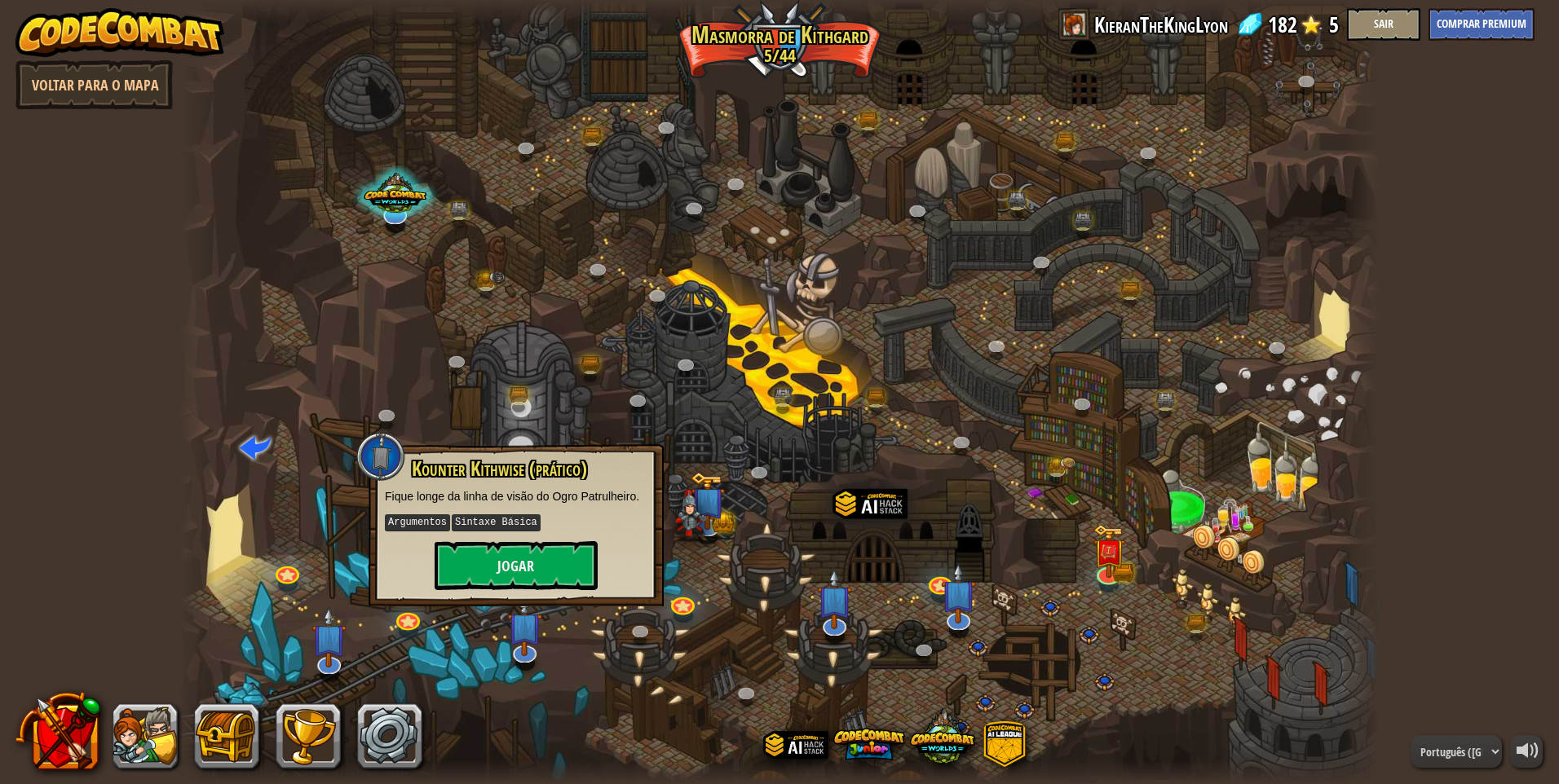
click at [1308, 29] on span at bounding box center [1311, 25] width 25 height 25
